Goal: Task Accomplishment & Management: Use online tool/utility

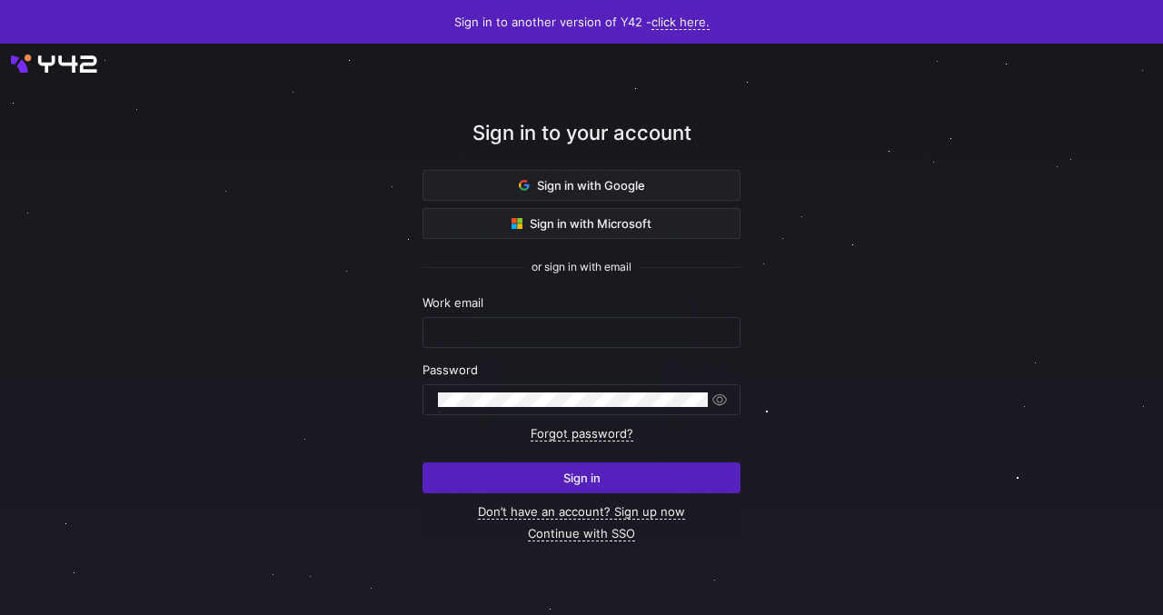
click at [432, 315] on div "Work email" at bounding box center [581, 321] width 318 height 53
click at [446, 328] on input "text" at bounding box center [581, 332] width 287 height 15
type input "s"
type input "y"
type input "sjoera.simoons@live.nl"
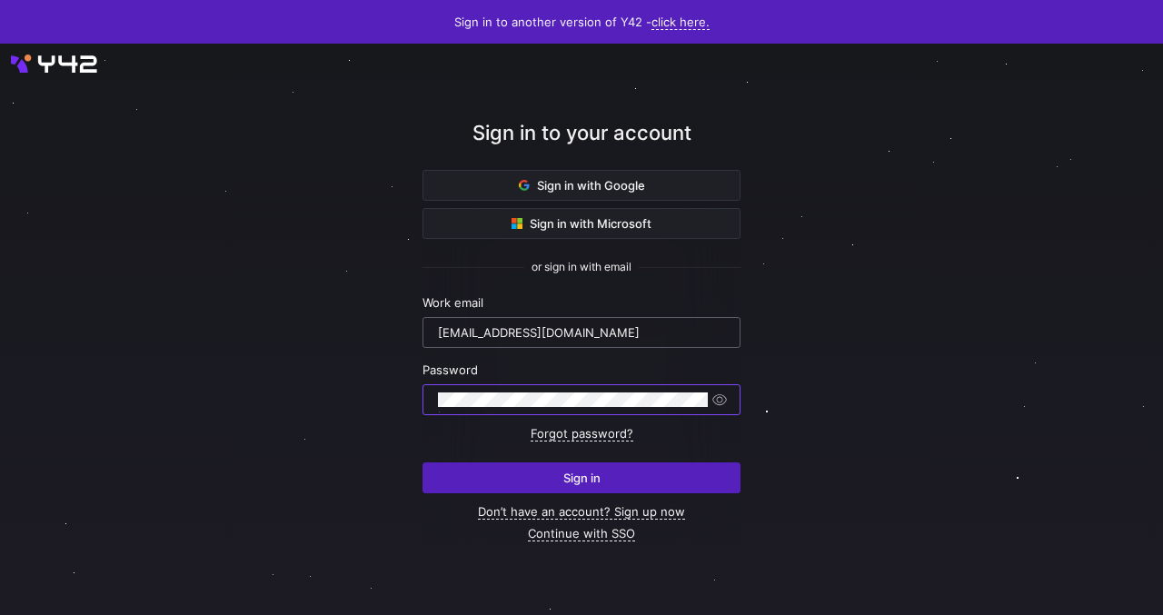
click at [628, 331] on input "sjoera.simoons@live.nl" at bounding box center [581, 332] width 287 height 15
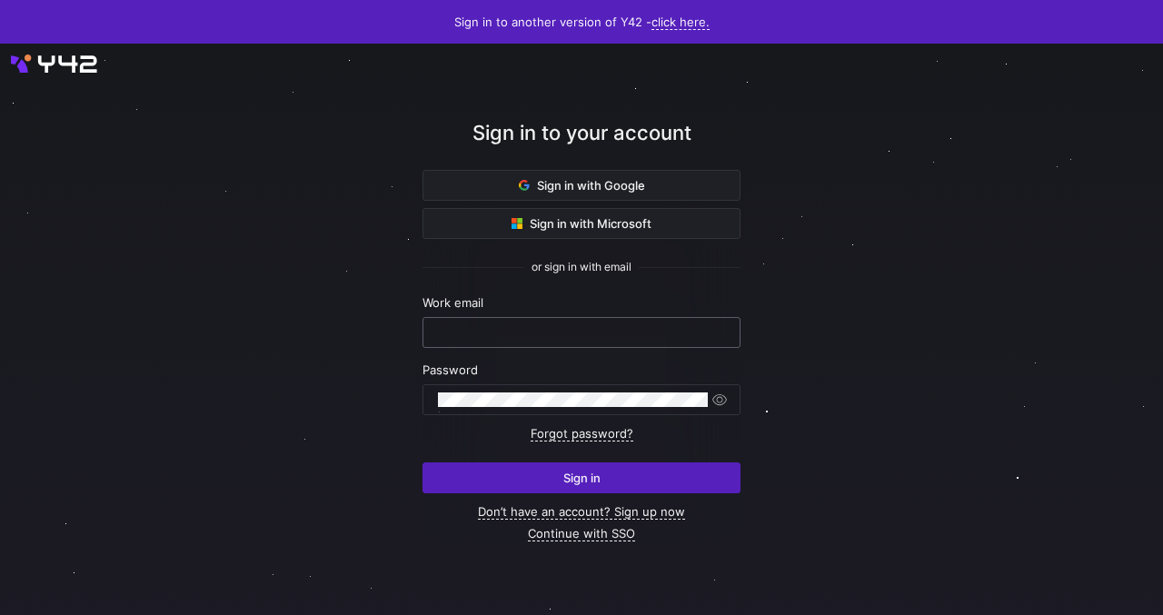
click at [483, 325] on input "text" at bounding box center [581, 332] width 287 height 15
click at [692, 399] on keeper-lock "Open Keeper Popup" at bounding box center [694, 400] width 22 height 22
click at [519, 335] on input "text" at bounding box center [581, 332] width 287 height 15
click at [549, 339] on input "text" at bounding box center [581, 332] width 287 height 15
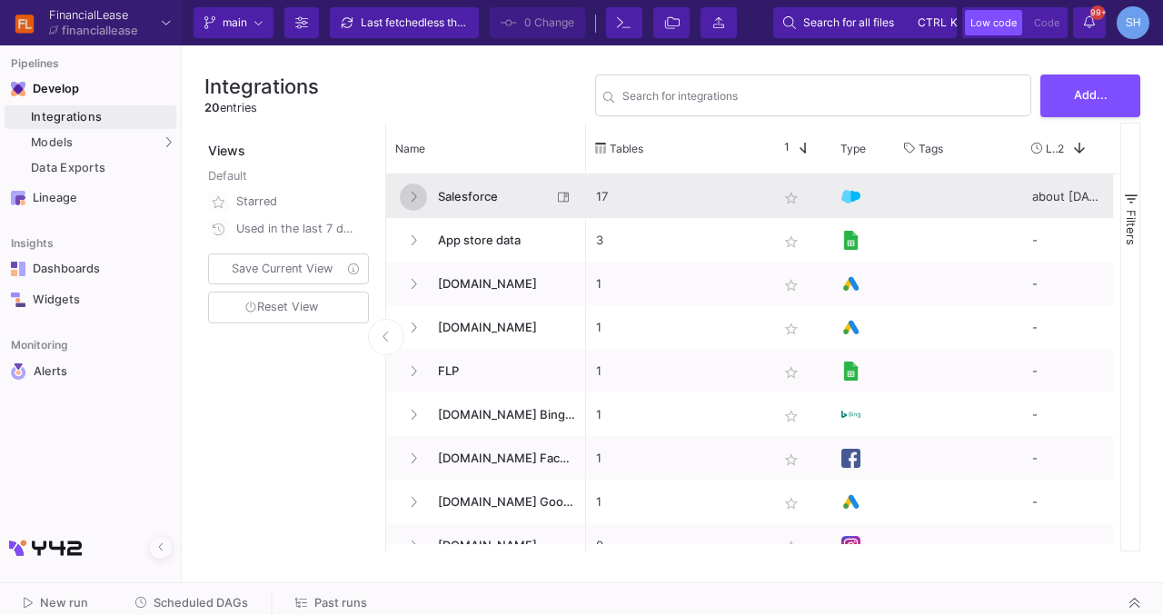
click at [414, 195] on icon at bounding box center [413, 197] width 7 height 12
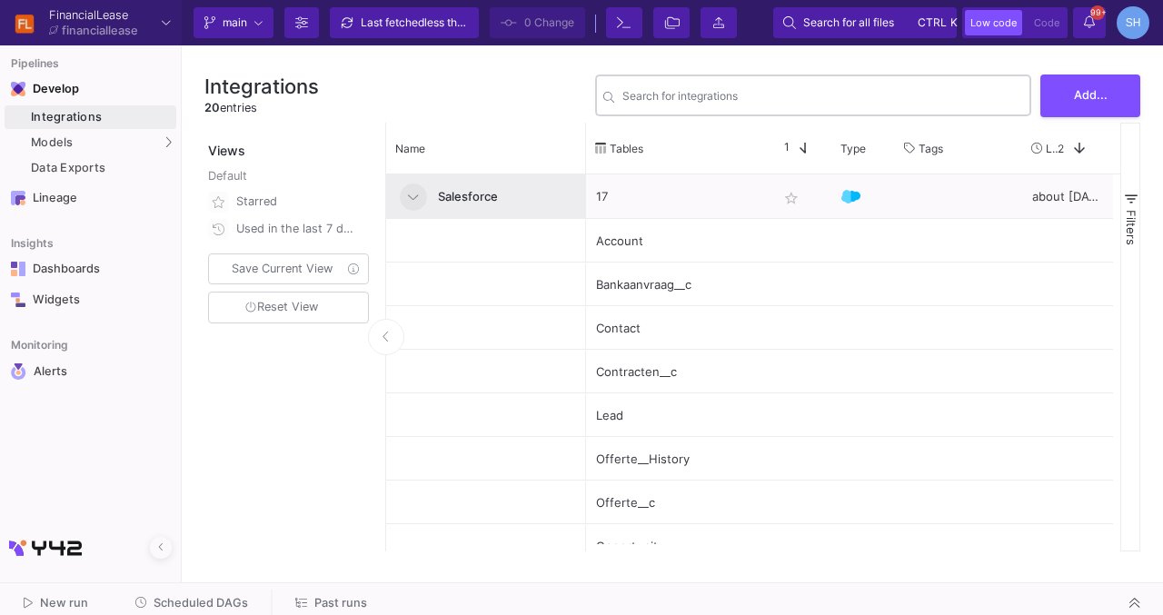
click at [740, 91] on div "Search for integrations" at bounding box center [822, 94] width 401 height 45
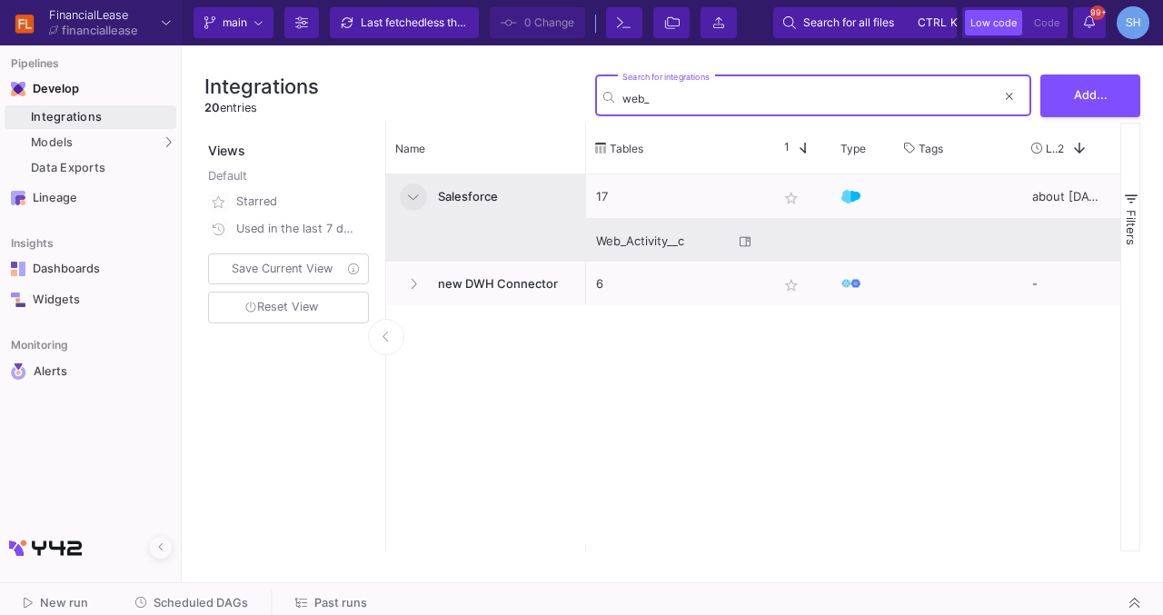
type input "web_"
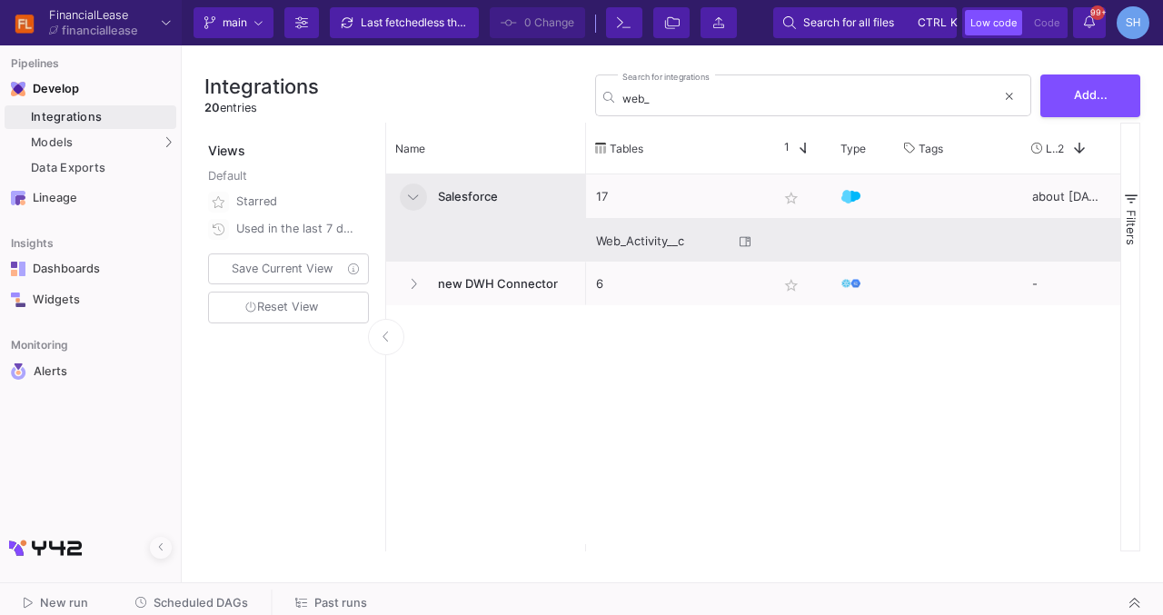
click at [641, 238] on div "Web_Activity__c" at bounding box center [664, 241] width 137 height 43
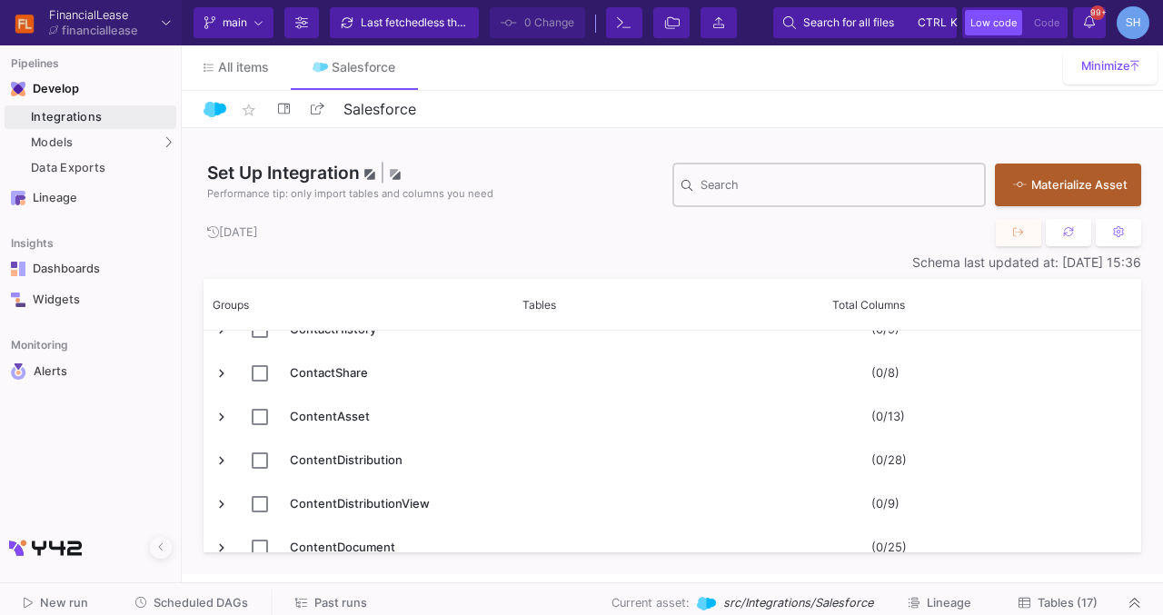
click at [830, 184] on input "Search" at bounding box center [838, 188] width 276 height 15
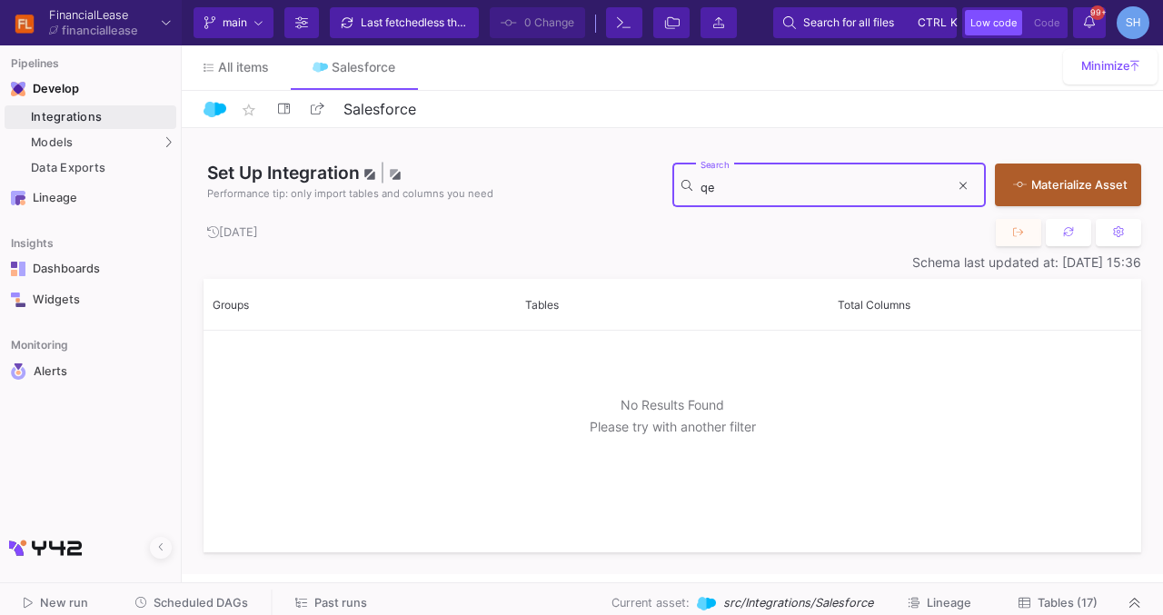
type input "q"
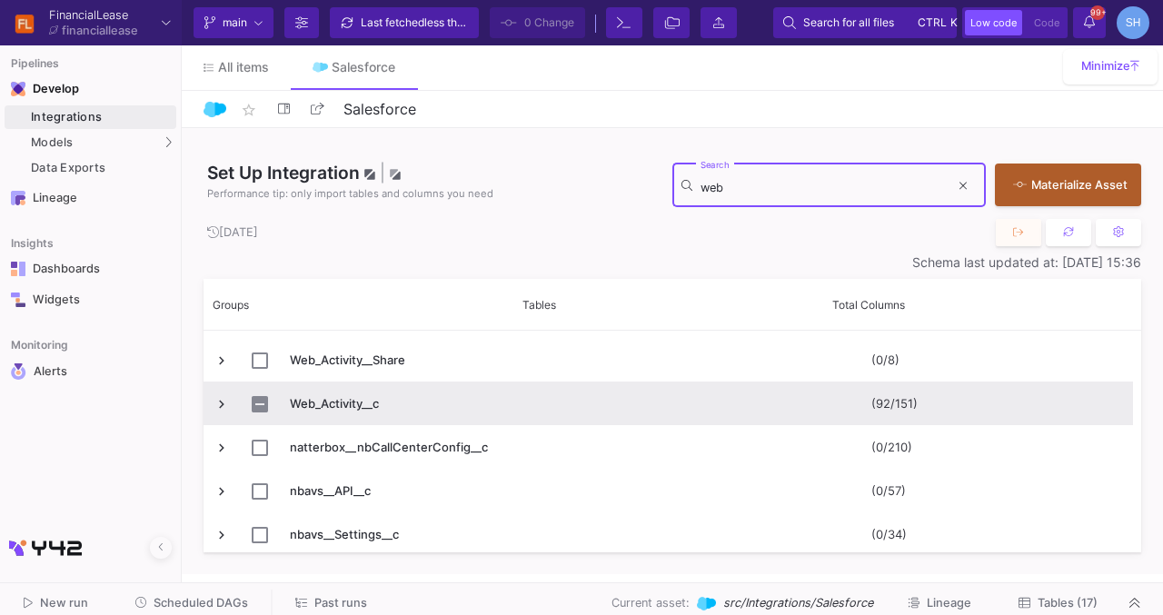
click at [215, 405] on span "Press SPACE to select this row." at bounding box center [221, 404] width 16 height 16
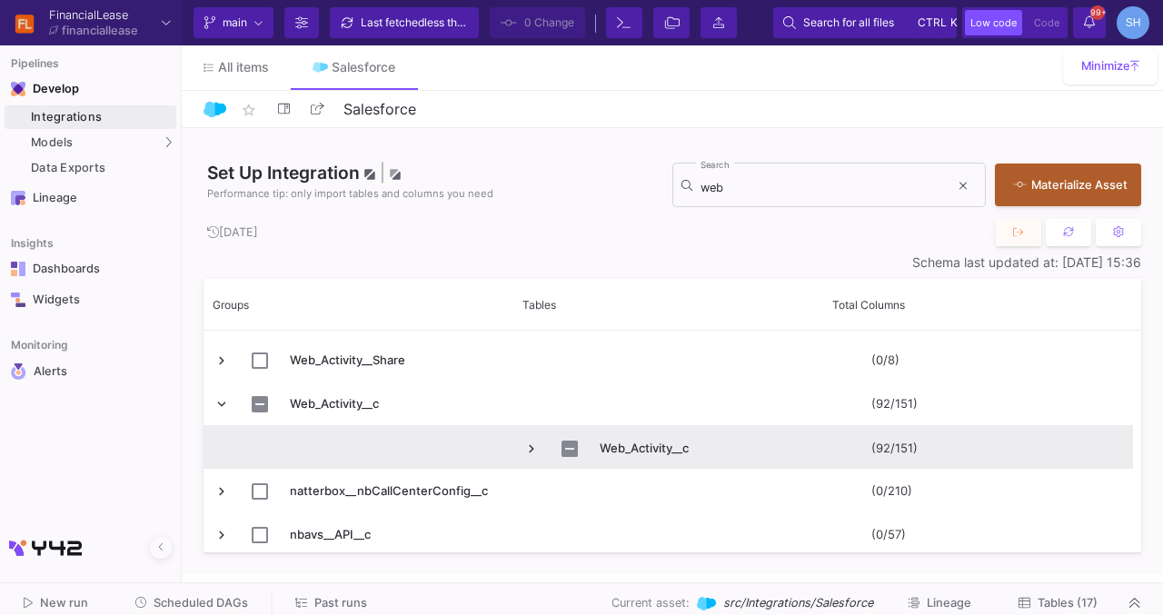
click at [536, 447] on span "Press SPACE to select this row." at bounding box center [531, 448] width 16 height 16
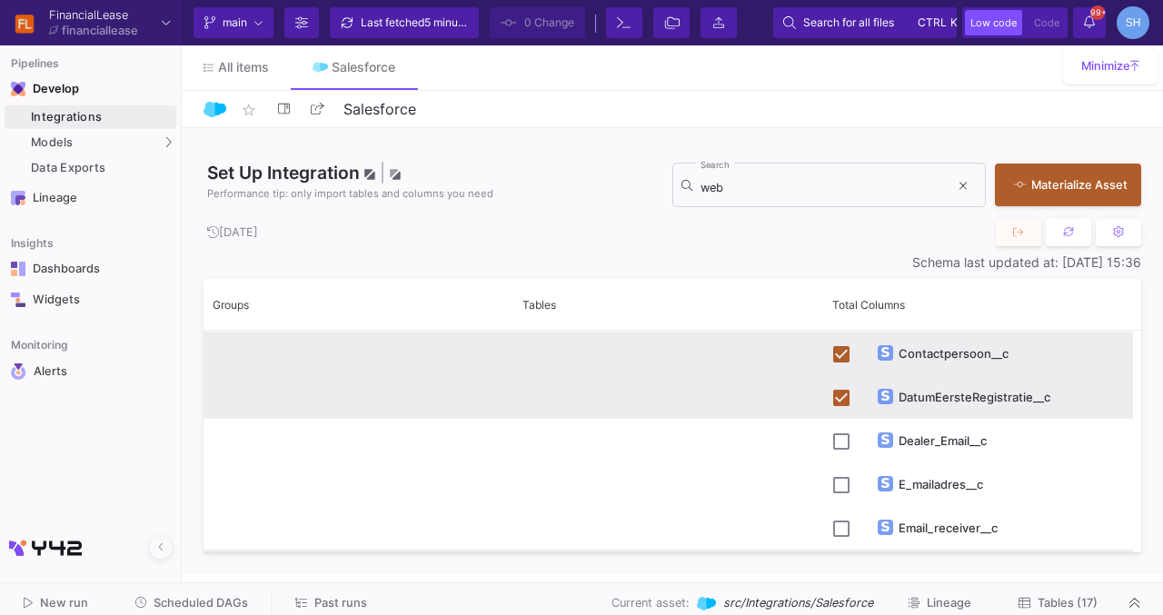
scroll to position [1341, 0]
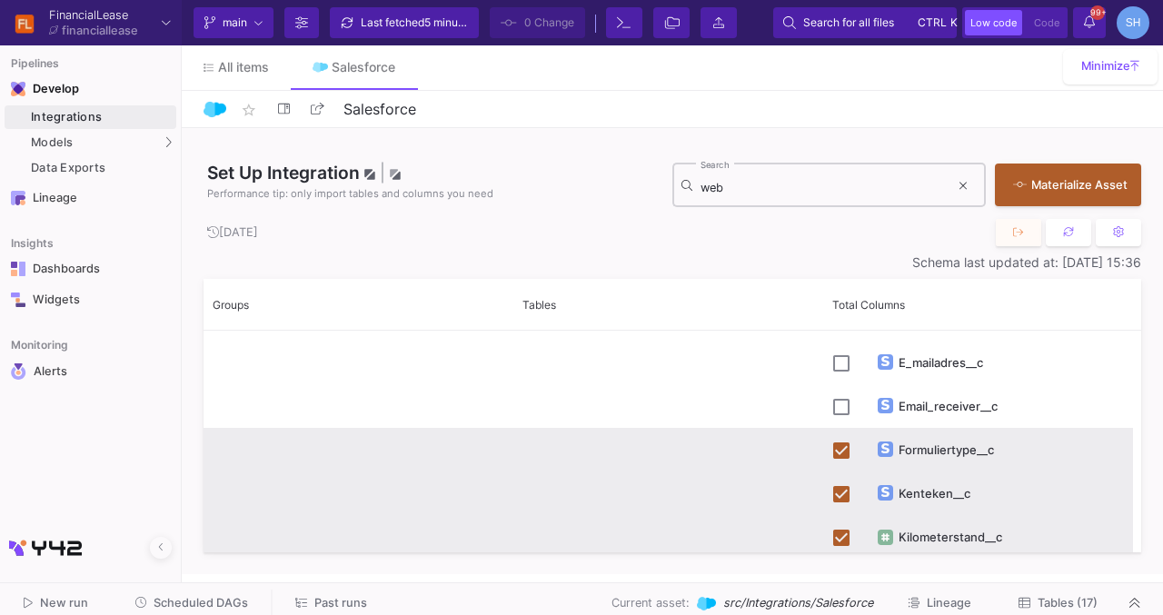
click at [841, 186] on input "web" at bounding box center [824, 188] width 249 height 15
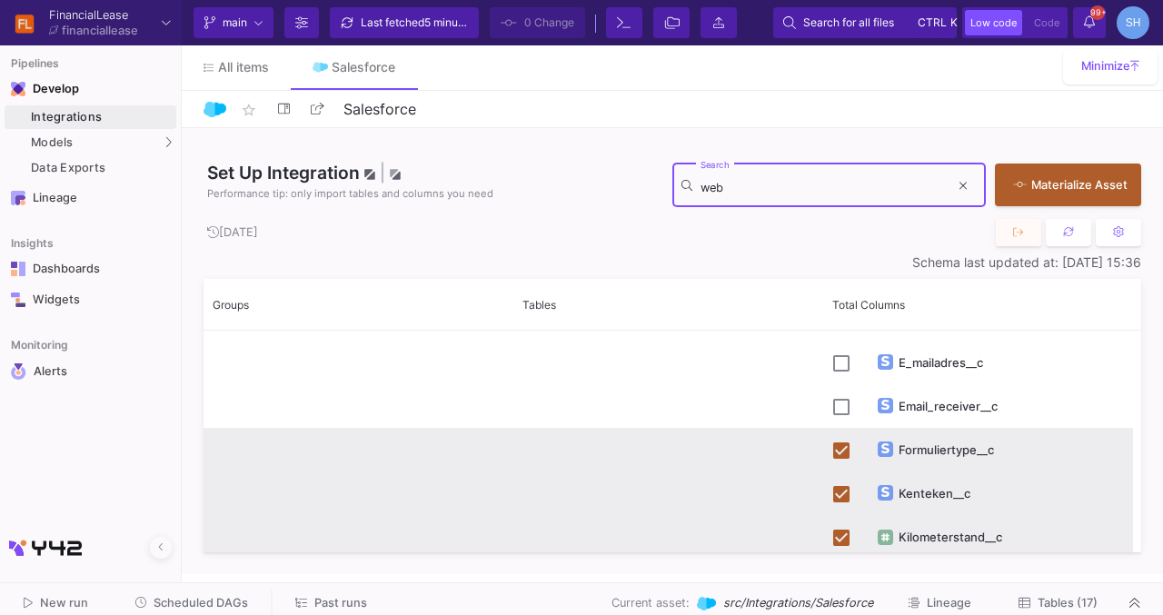
click at [841, 186] on input "web" at bounding box center [824, 188] width 249 height 15
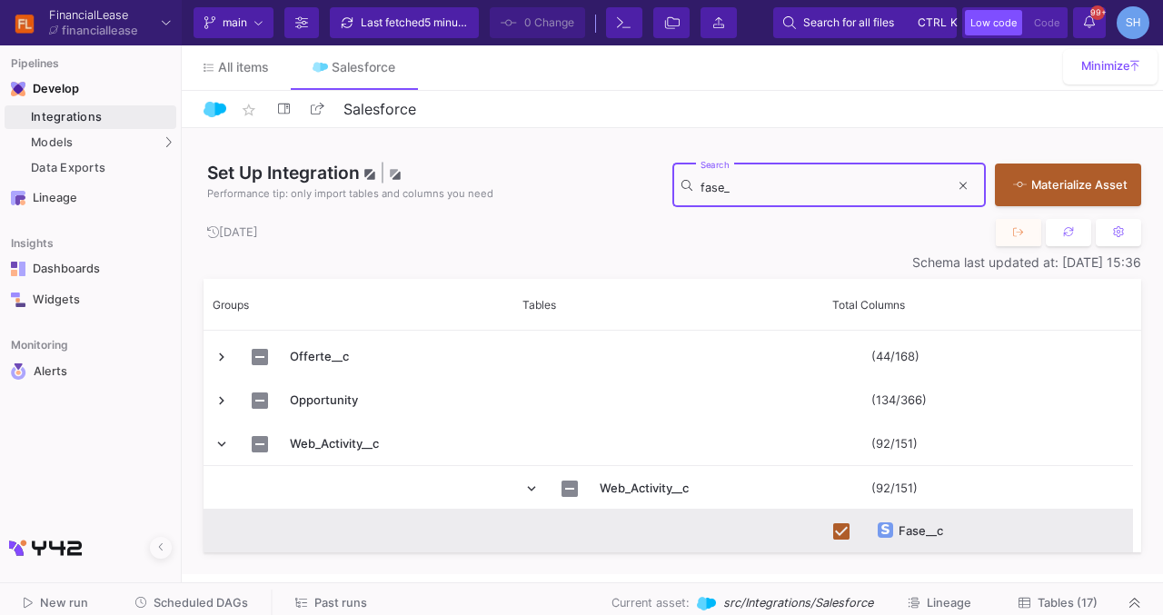
scroll to position [40, 0]
click at [713, 193] on input "fase_" at bounding box center [824, 188] width 249 height 15
click at [534, 144] on div "Set Up Integration | Performance tip: only import tables and columns you need f…" at bounding box center [671, 173] width 937 height 91
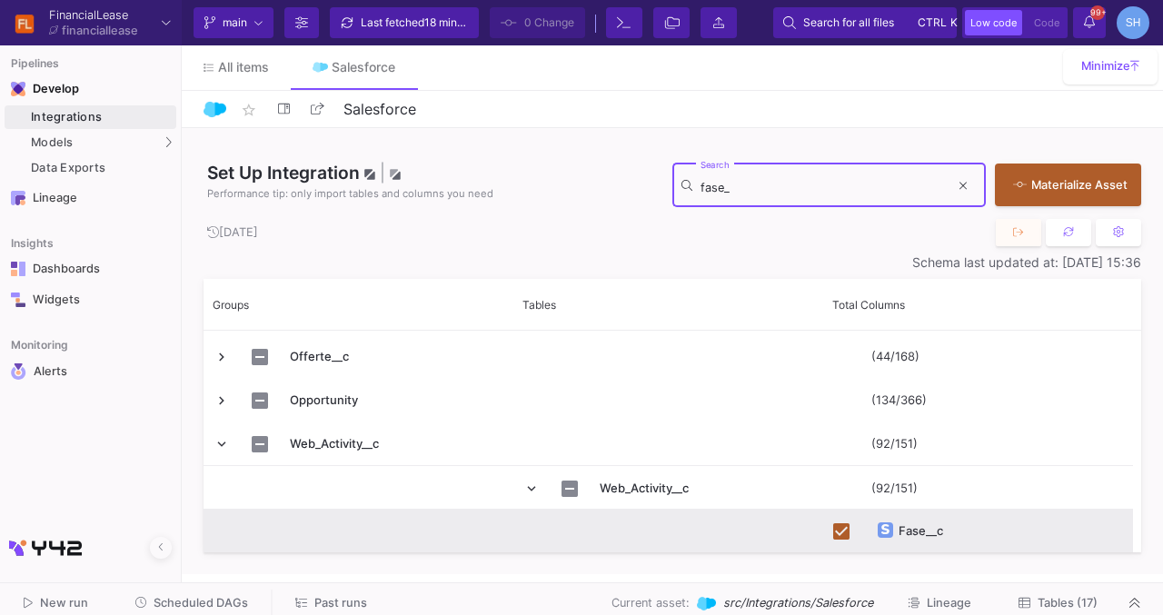
click at [717, 194] on input "fase_" at bounding box center [824, 188] width 249 height 15
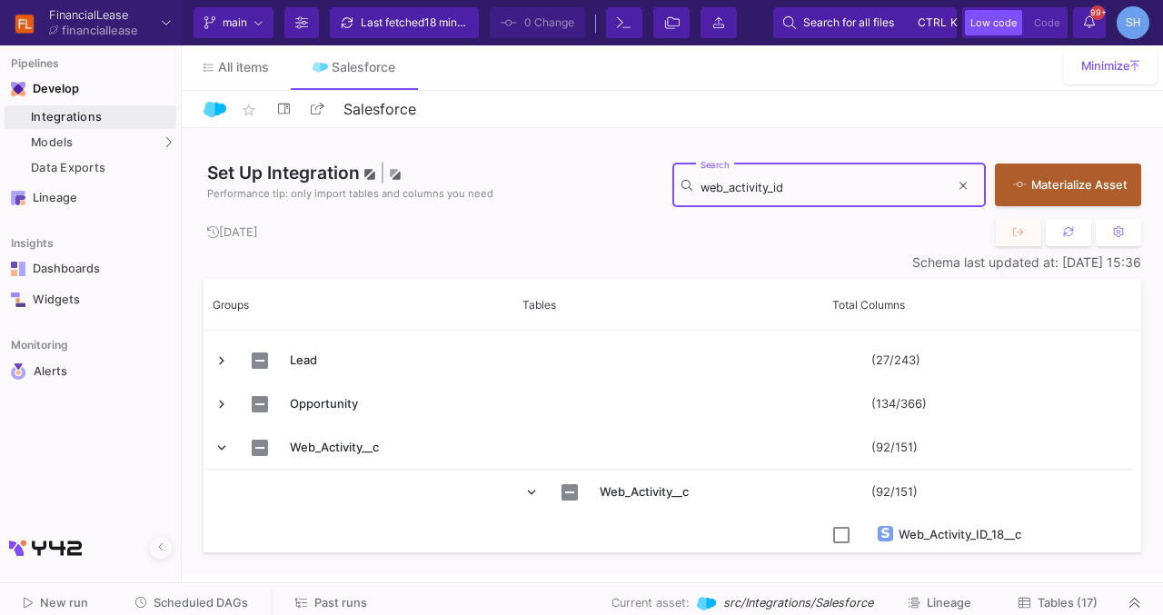
scroll to position [84, 0]
type input "web_activity_id"
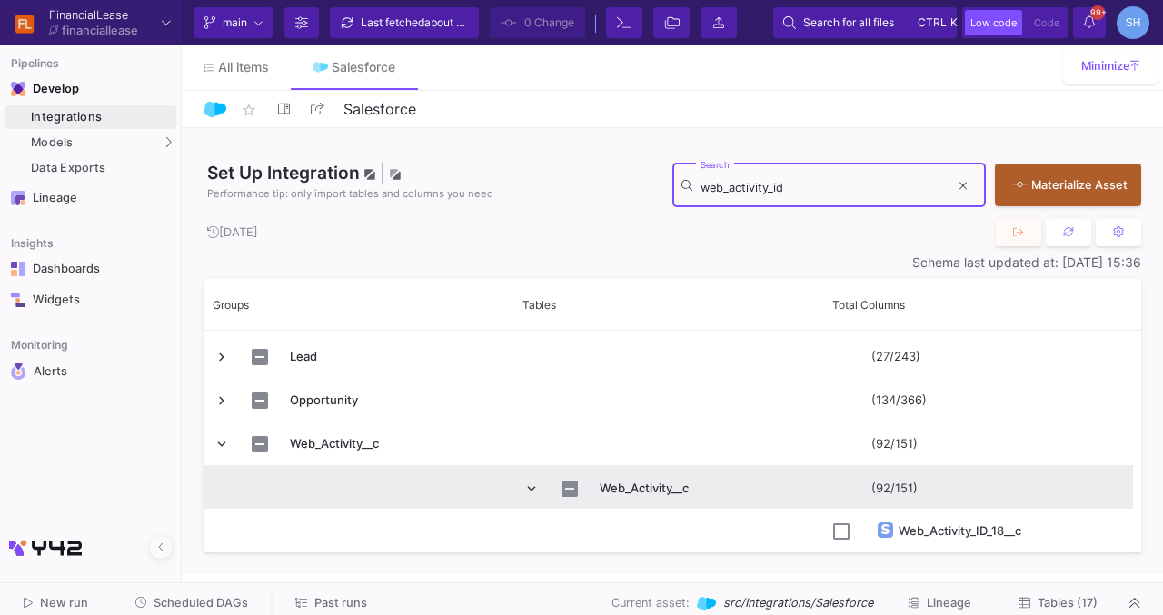
click at [519, 488] on div "Web_Activity__c" at bounding box center [668, 487] width 310 height 43
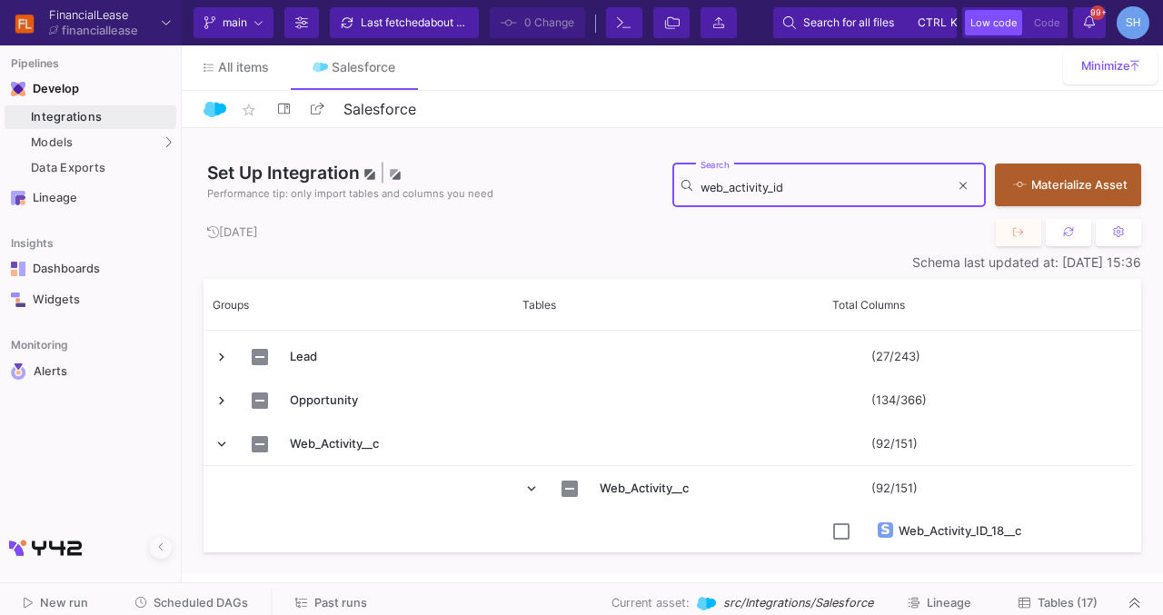
click at [797, 193] on input "web_activity_id" at bounding box center [824, 188] width 249 height 15
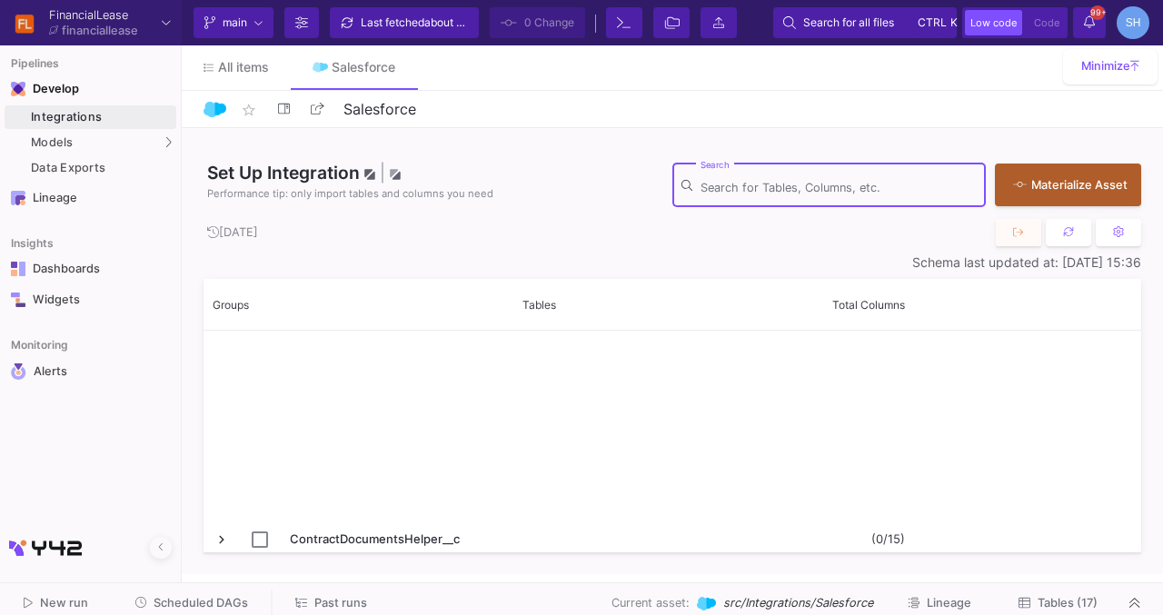
scroll to position [4679, 0]
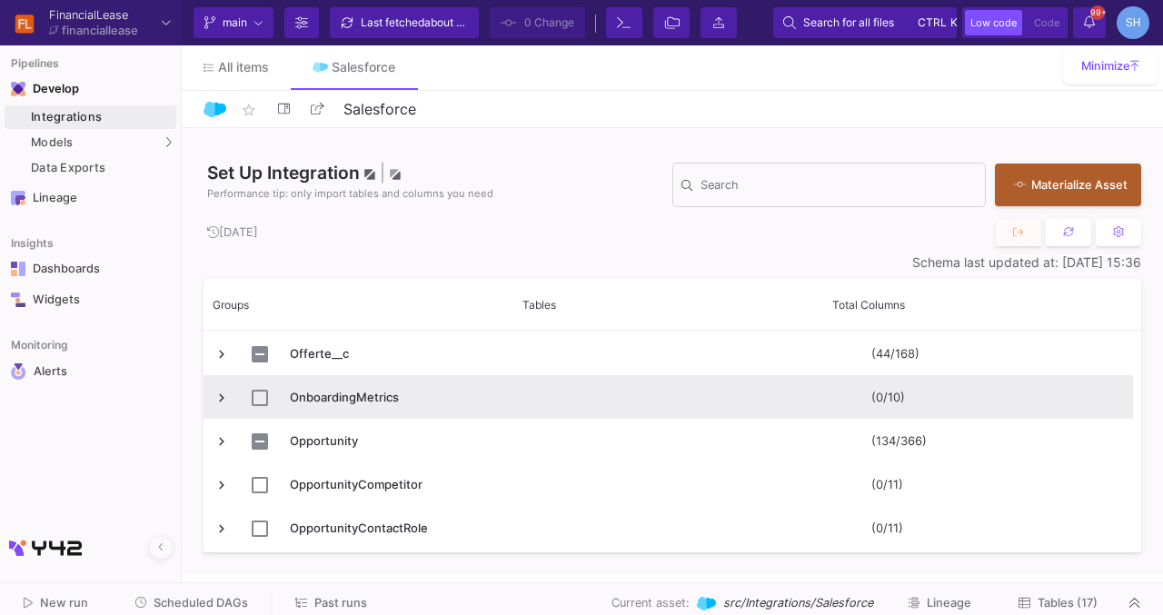
click at [218, 394] on span "Press SPACE to select this row." at bounding box center [221, 398] width 16 height 16
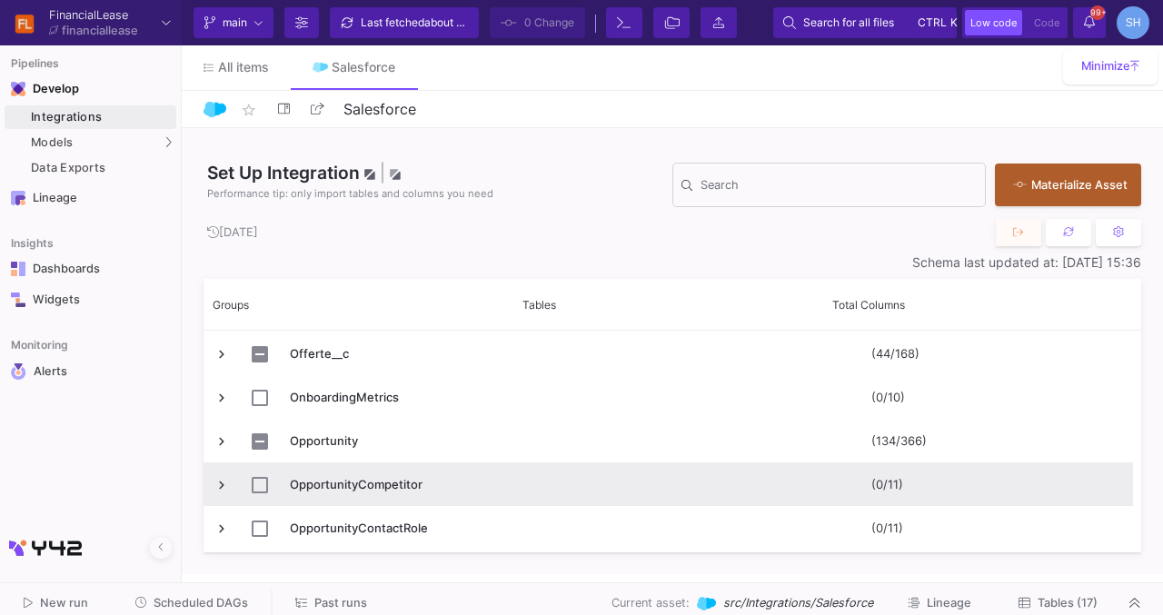
click at [227, 489] on span "Press SPACE to select this row." at bounding box center [221, 485] width 16 height 16
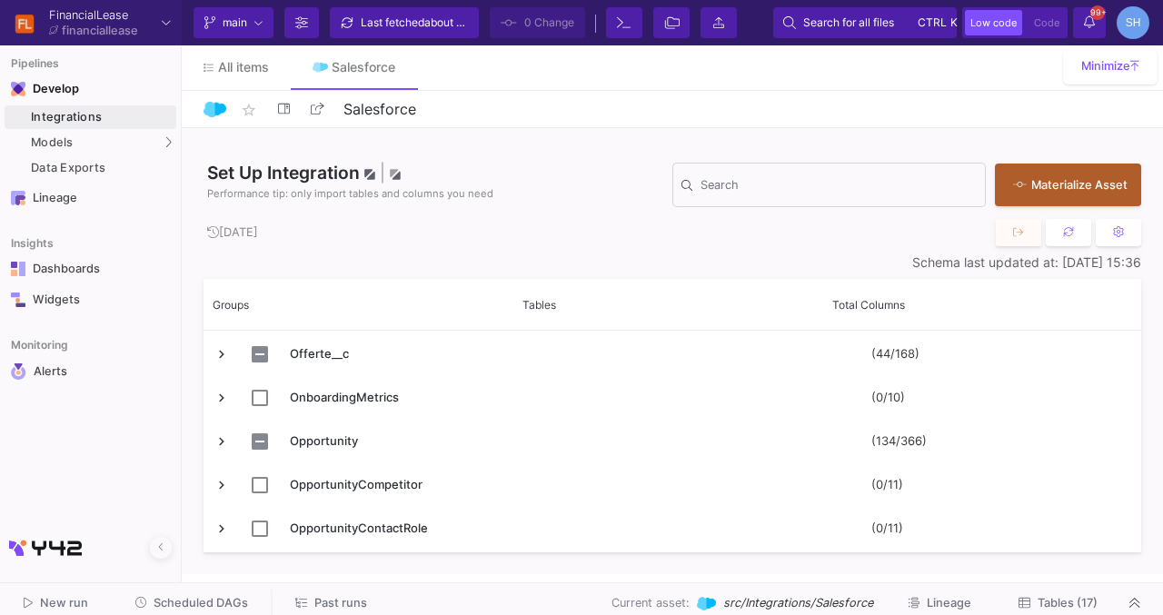
click at [1141, 410] on div "Set Up Integration | Performance tip: only import tables and columns you need S…" at bounding box center [672, 351] width 981 height 446
click at [777, 106] on div "star_border Salesforce 10/90" at bounding box center [671, 108] width 937 height 27
click at [787, 165] on div "Search" at bounding box center [838, 183] width 276 height 47
drag, startPoint x: 787, startPoint y: 165, endPoint x: 784, endPoint y: 183, distance: 17.5
click at [784, 183] on div "Search" at bounding box center [838, 183] width 276 height 47
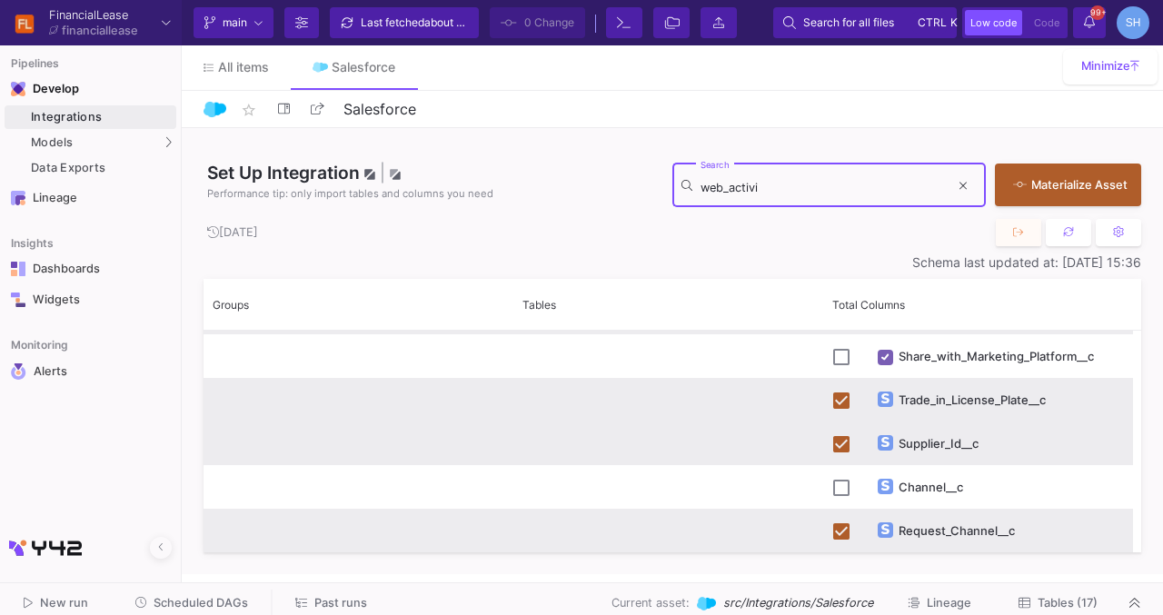
type input "web_activi"
